Goal: Task Accomplishment & Management: Manage account settings

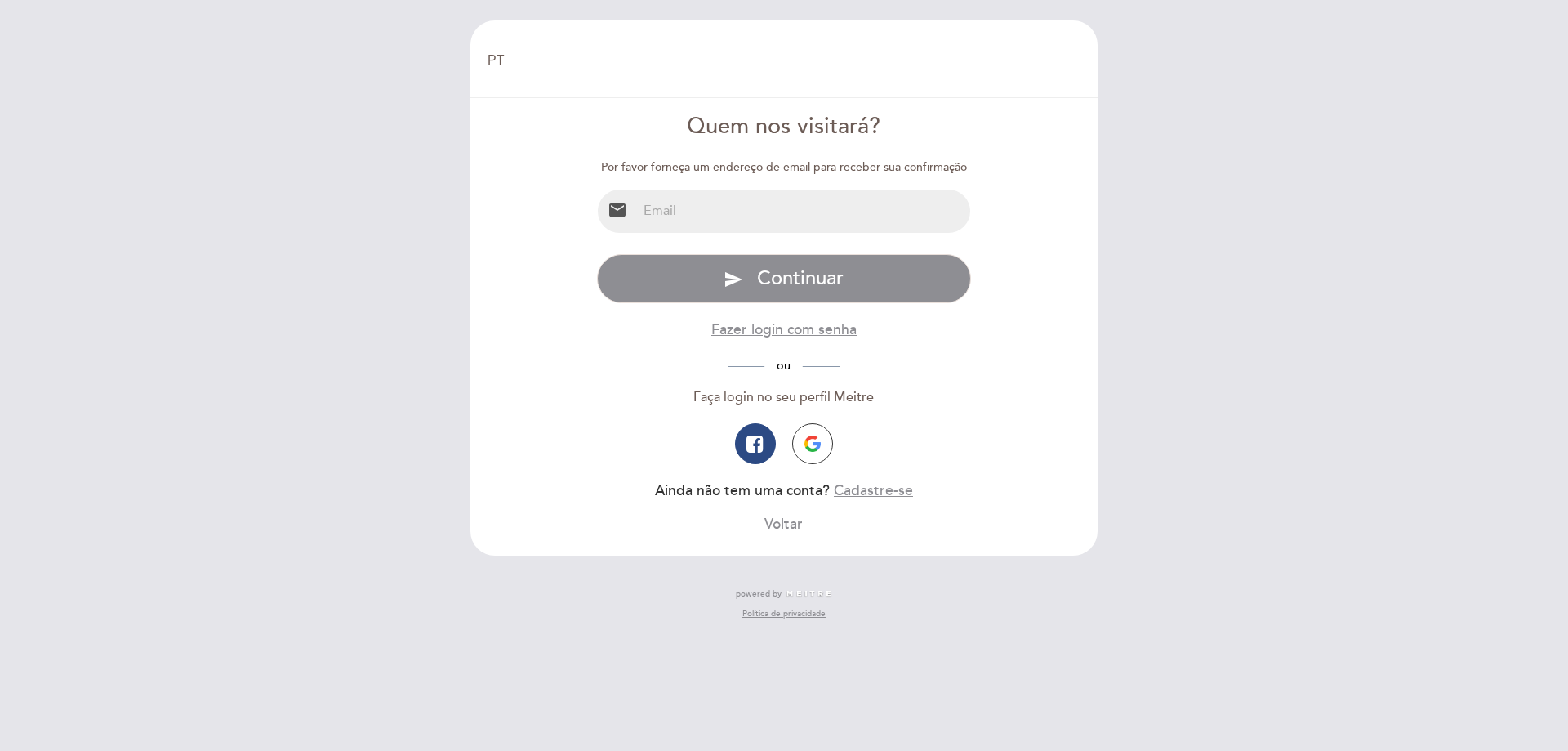
select select "pt"
click at [704, 203] on input "email" at bounding box center [803, 211] width 334 height 43
type input "[EMAIL_ADDRESS][DOMAIN_NAME]"
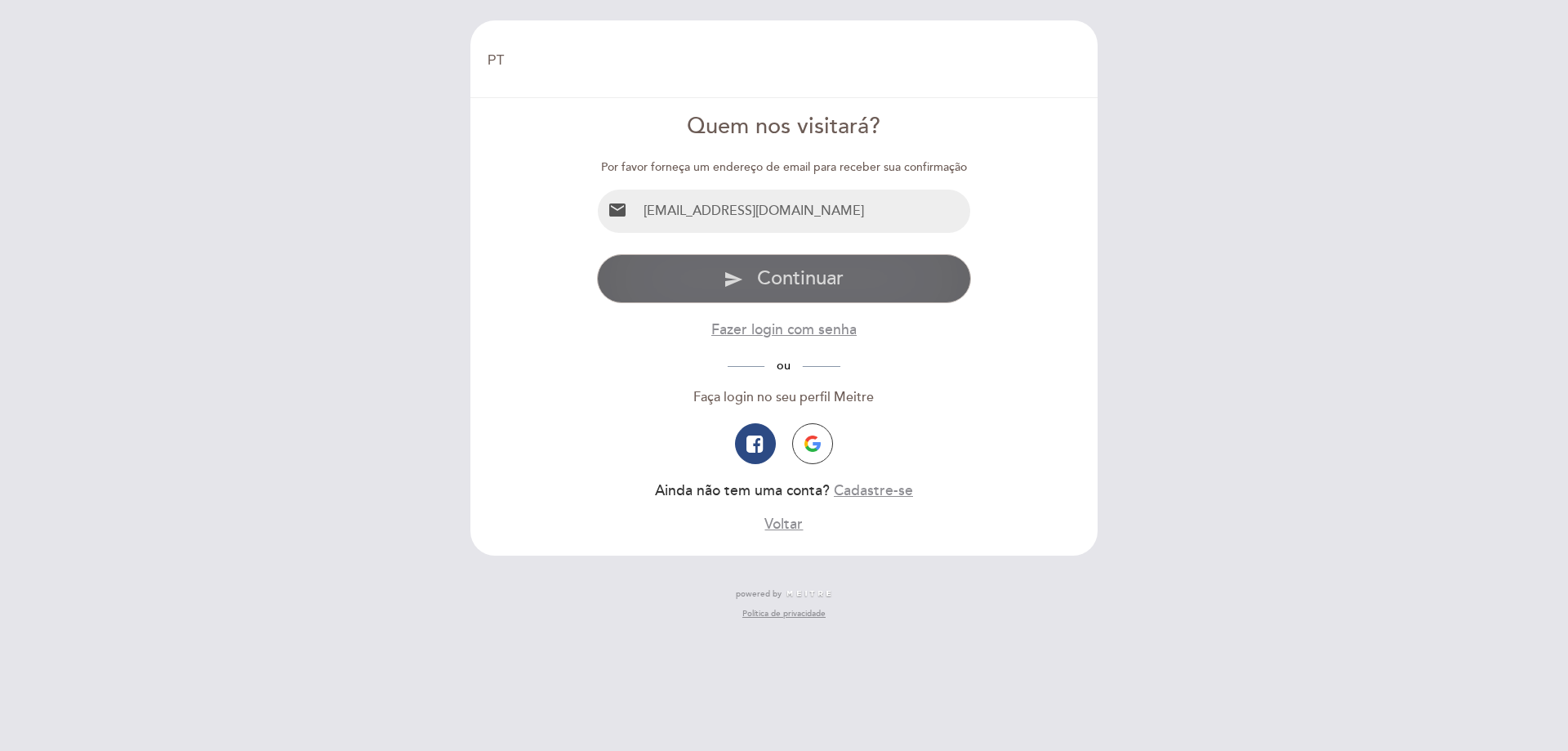
click at [754, 272] on button "send Continuar" at bounding box center [783, 278] width 374 height 49
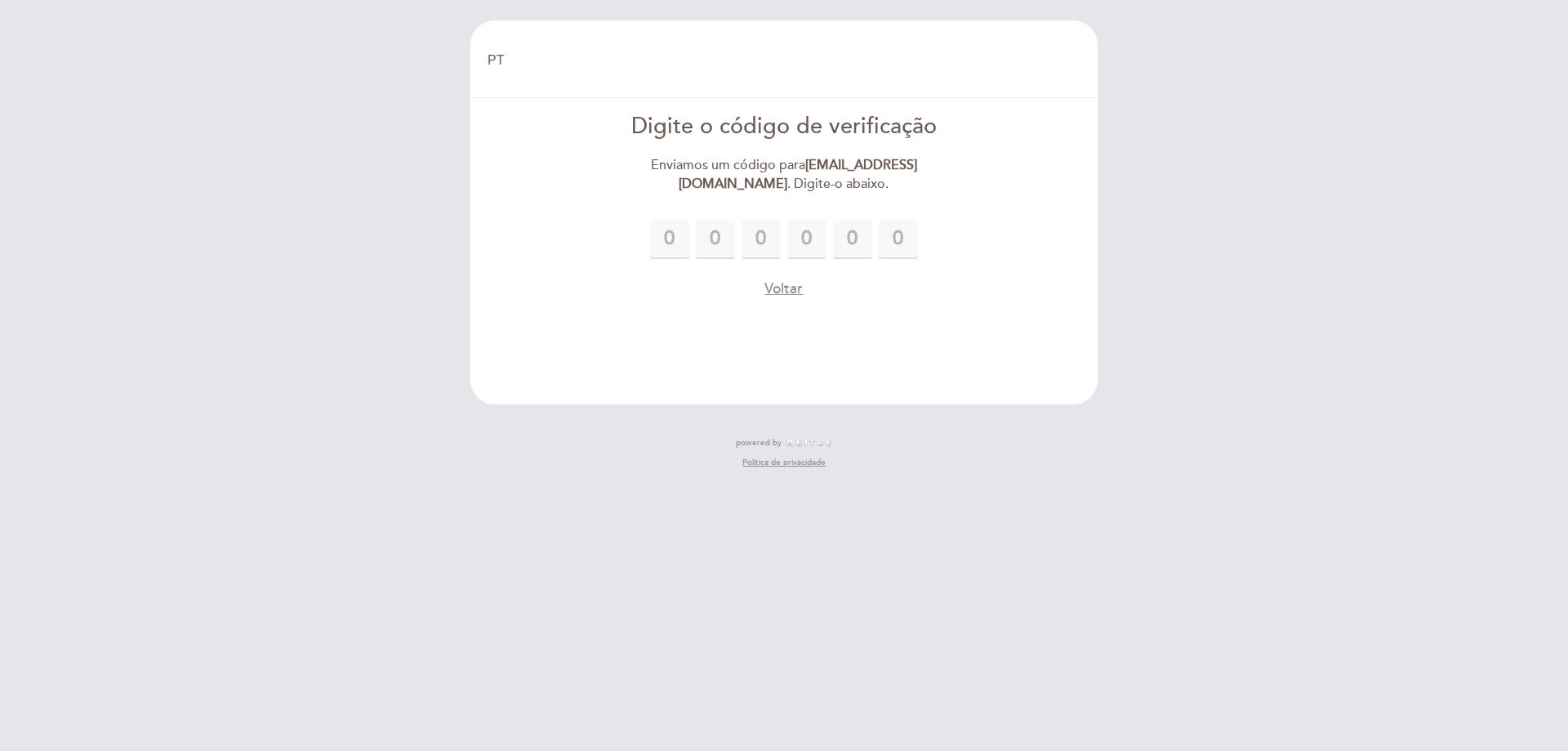
type input "8"
type input "3"
type input "0"
type input "5"
type input "3"
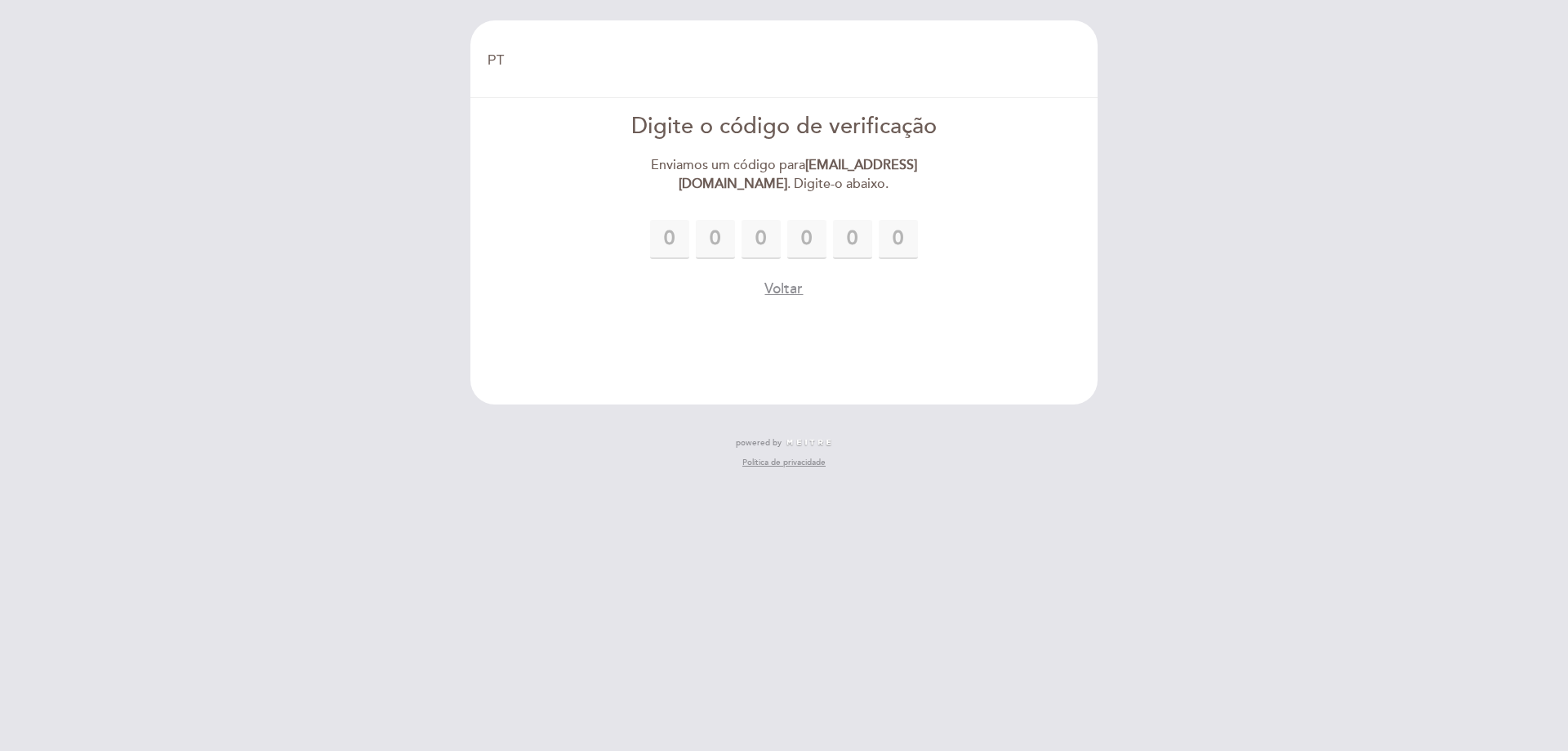
type input "6"
